Goal: Book appointment/travel/reservation

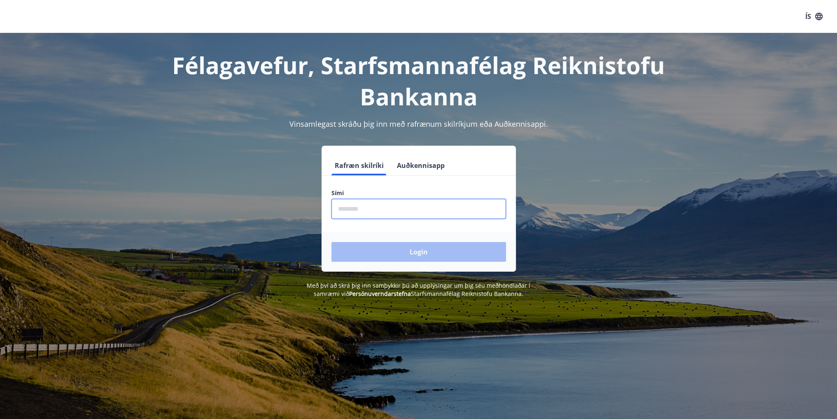
click at [413, 208] on input "phone" at bounding box center [418, 209] width 175 height 20
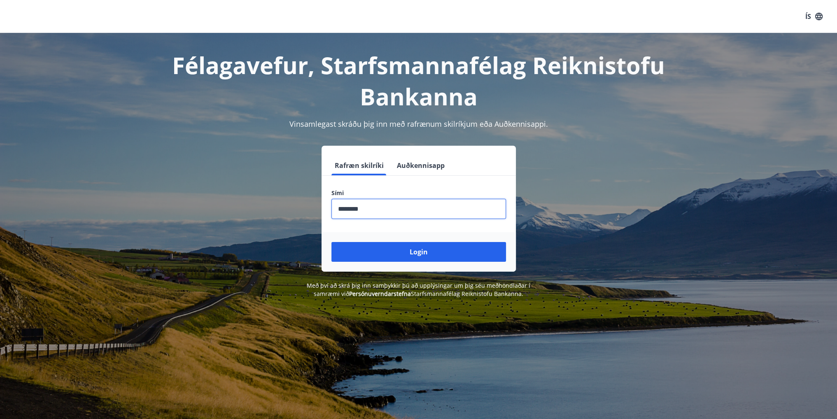
type input "********"
click at [374, 255] on button "Login" at bounding box center [418, 252] width 175 height 20
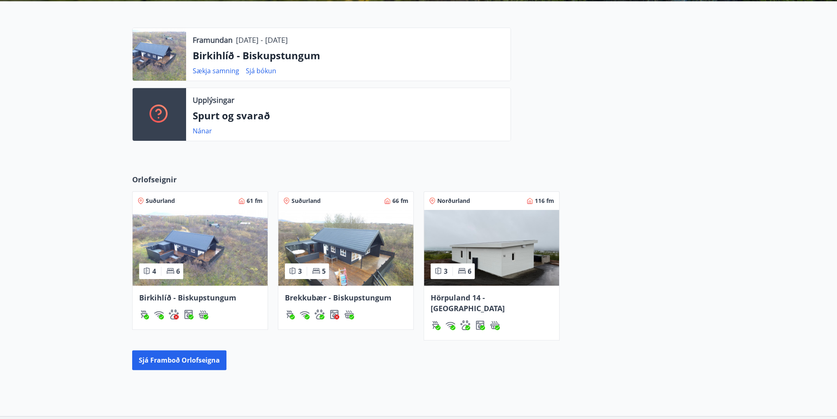
scroll to position [259, 0]
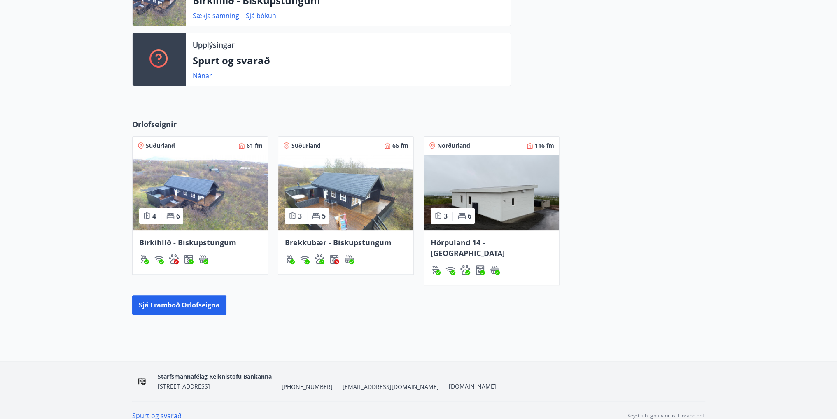
click at [506, 192] on img at bounding box center [491, 193] width 135 height 76
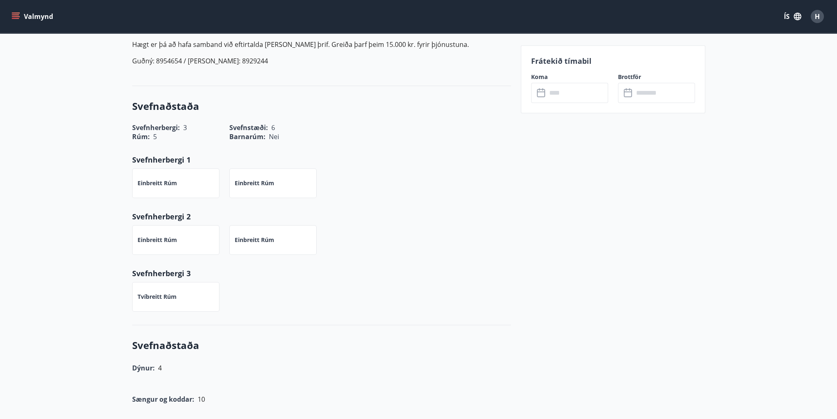
scroll to position [535, 0]
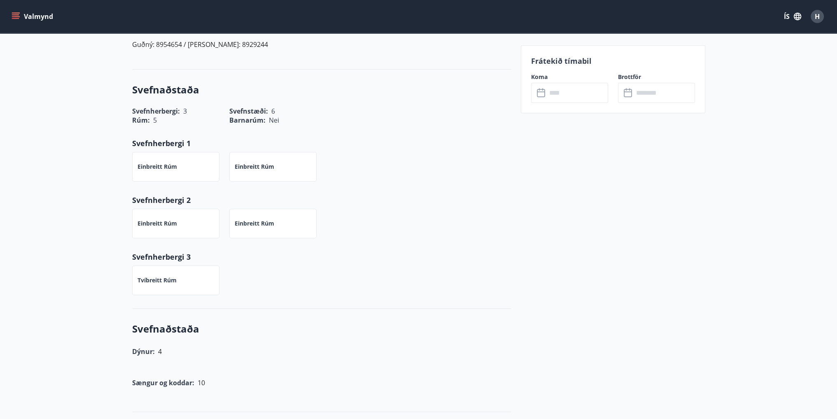
click at [571, 86] on input "text" at bounding box center [577, 93] width 61 height 20
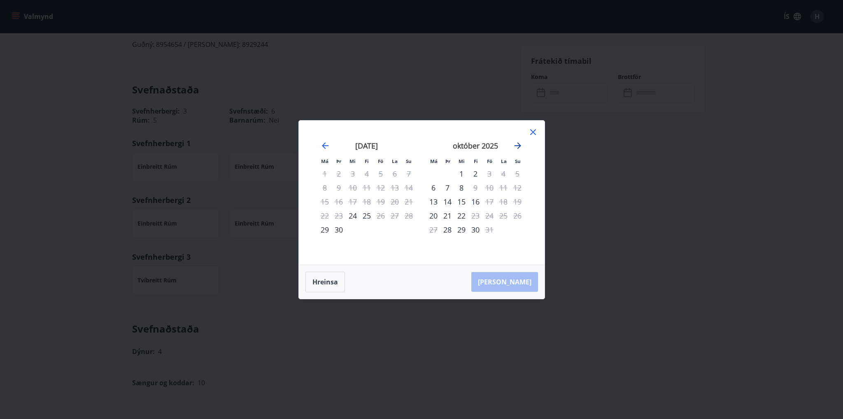
click at [517, 144] on icon "Move forward to switch to the next month." at bounding box center [518, 146] width 10 height 10
click at [519, 148] on icon "Move forward to switch to the next month." at bounding box center [518, 146] width 10 height 10
click at [533, 133] on icon at bounding box center [533, 132] width 10 height 10
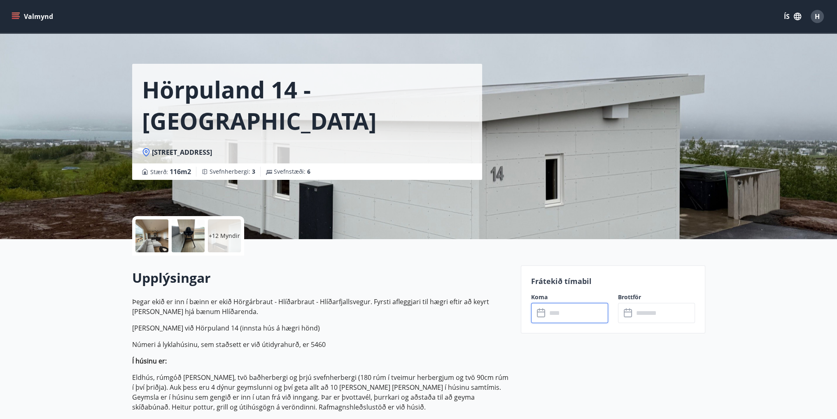
scroll to position [0, 0]
